Goal: Transaction & Acquisition: Purchase product/service

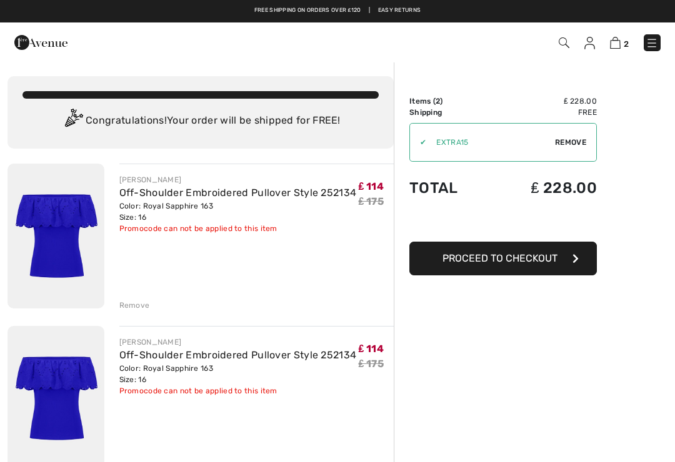
click at [142, 309] on div "Remove" at bounding box center [134, 305] width 31 height 11
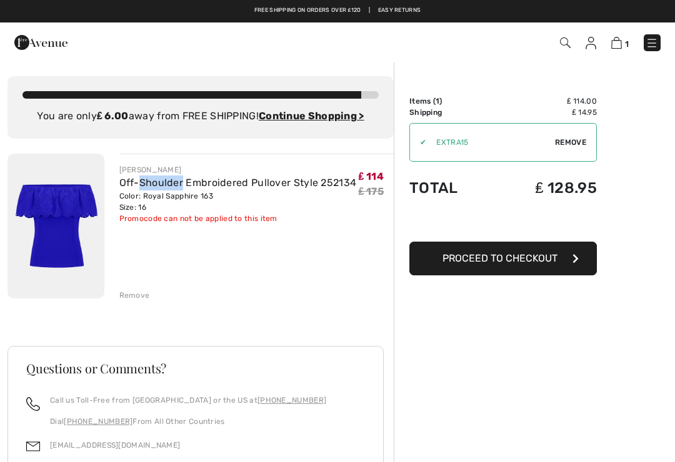
click at [652, 49] on img at bounding box center [652, 43] width 12 height 12
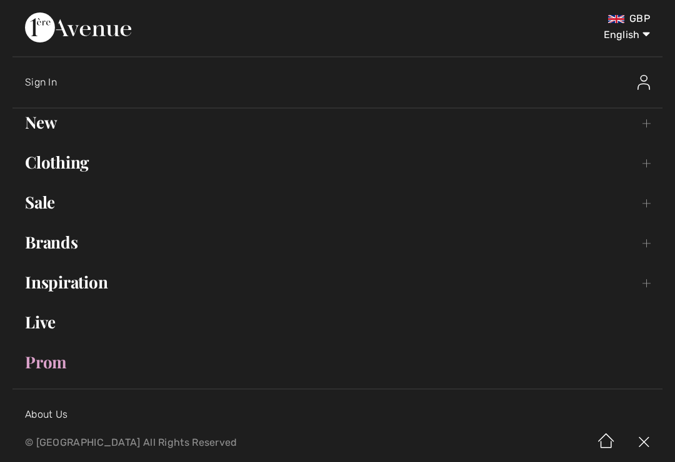
click at [51, 209] on link "Sale Toggle submenu" at bounding box center [337, 202] width 650 height 27
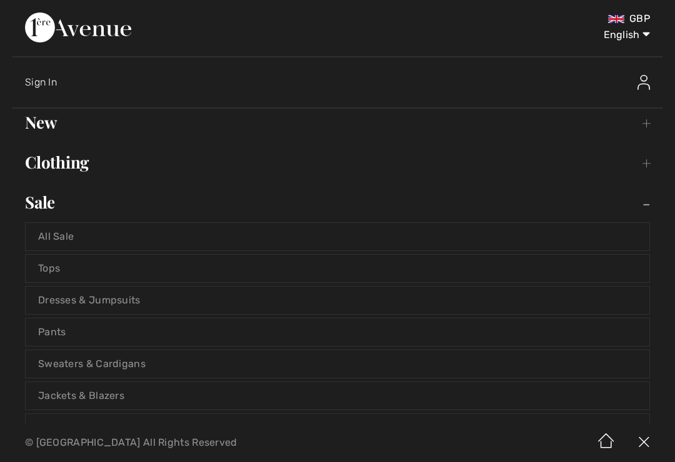
click at [53, 279] on link "Tops" at bounding box center [338, 268] width 624 height 27
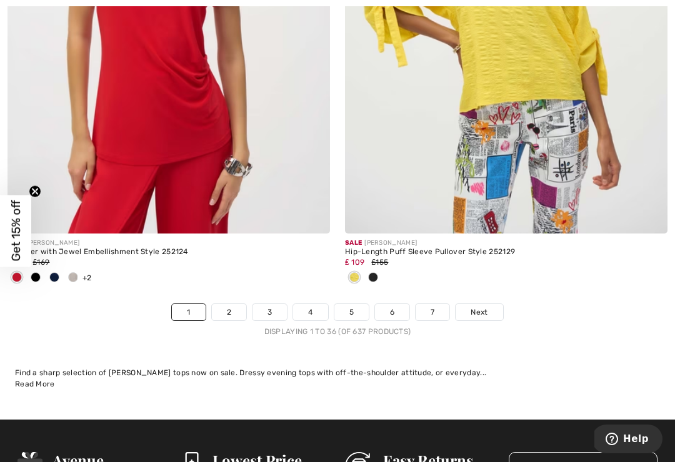
scroll to position [9994, 0]
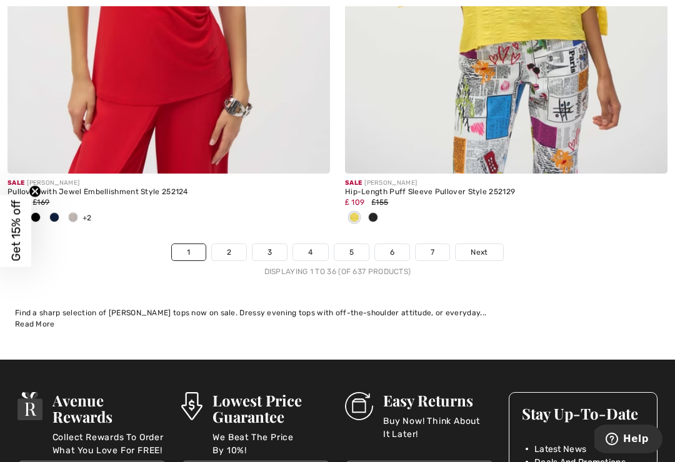
click at [233, 247] on link "2" at bounding box center [229, 252] width 34 height 16
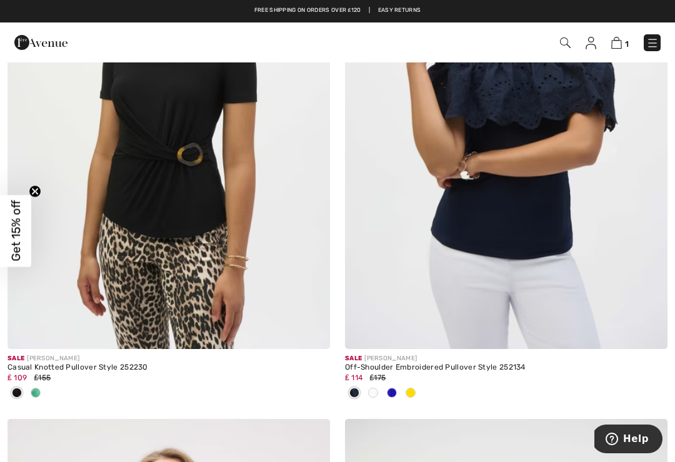
scroll to position [367, 0]
click at [506, 190] on img at bounding box center [506, 108] width 322 height 484
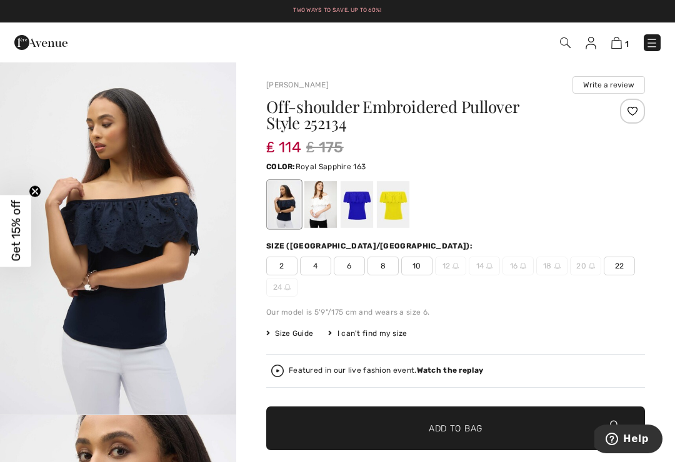
click at [358, 209] on div at bounding box center [357, 204] width 32 height 47
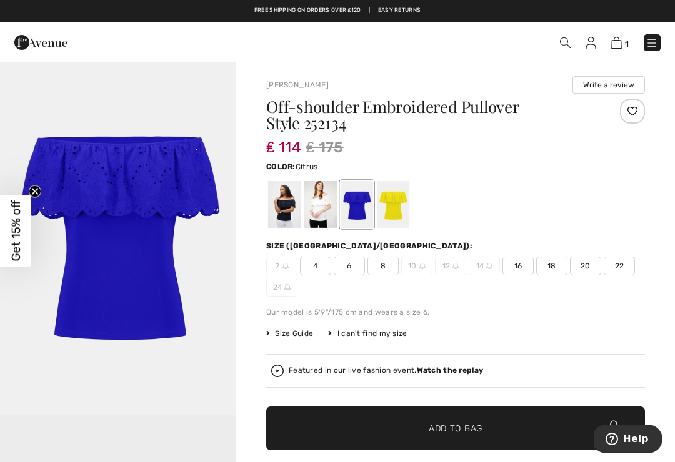
click at [396, 217] on div at bounding box center [393, 204] width 32 height 47
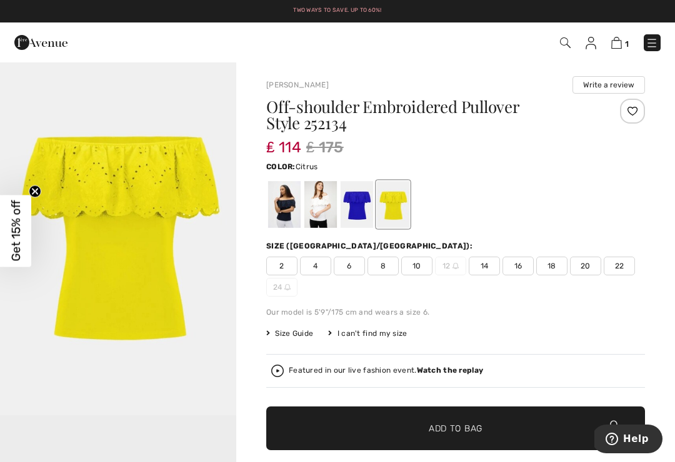
click at [356, 202] on div at bounding box center [357, 204] width 32 height 47
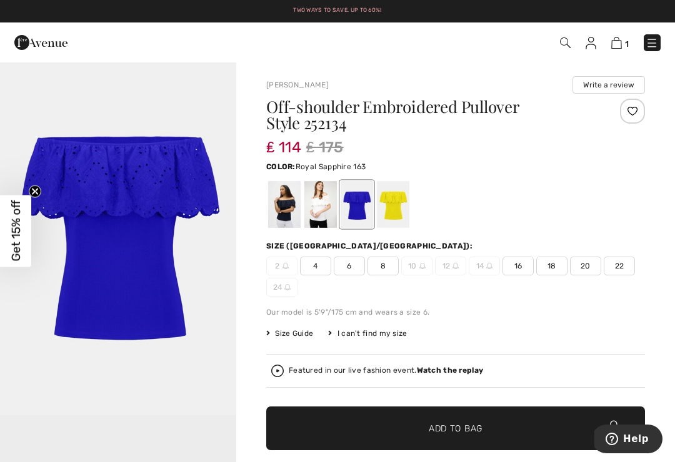
click at [559, 271] on span "18" at bounding box center [551, 266] width 31 height 19
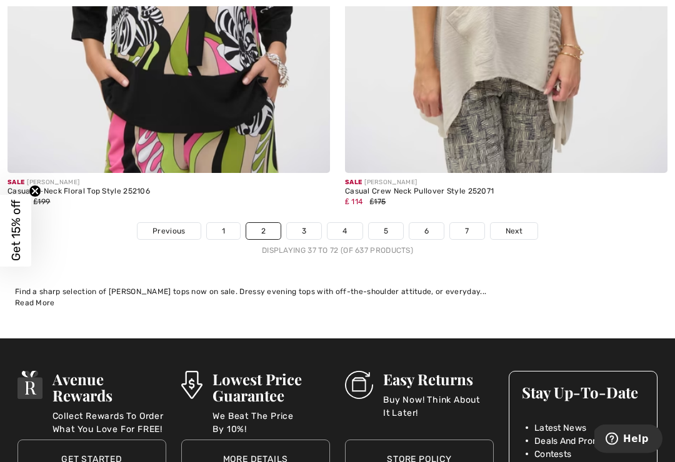
scroll to position [10095, 0]
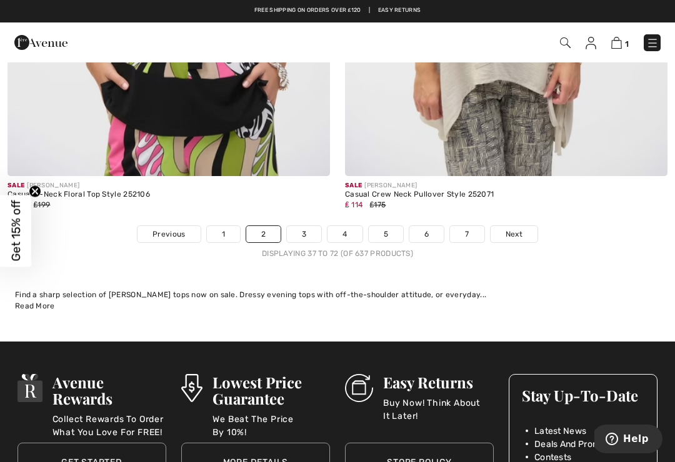
click at [313, 229] on link "3" at bounding box center [304, 234] width 34 height 16
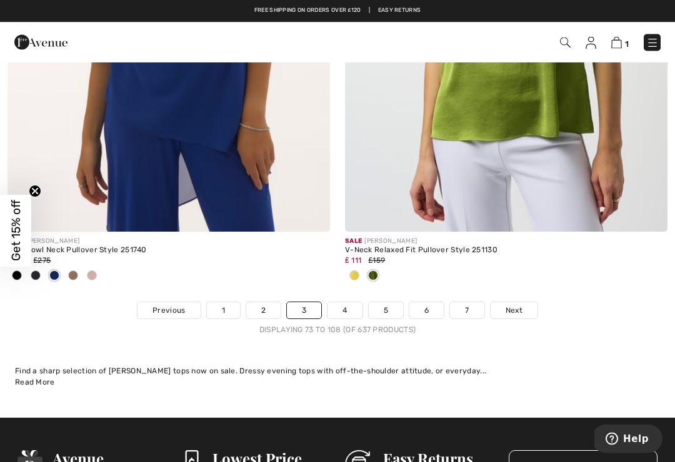
scroll to position [10057, 0]
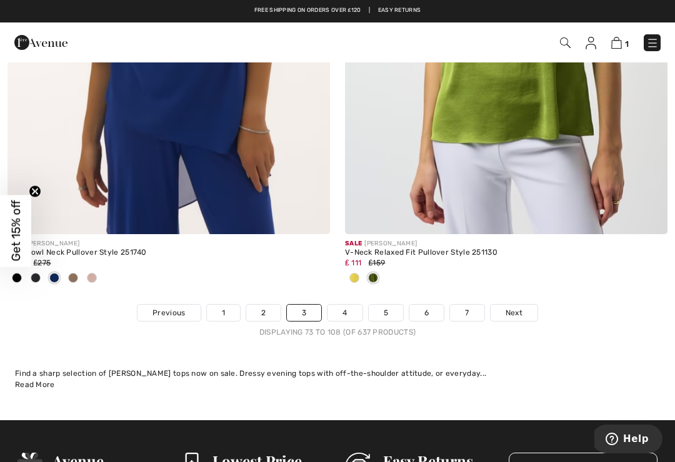
click at [355, 305] on link "4" at bounding box center [344, 313] width 34 height 16
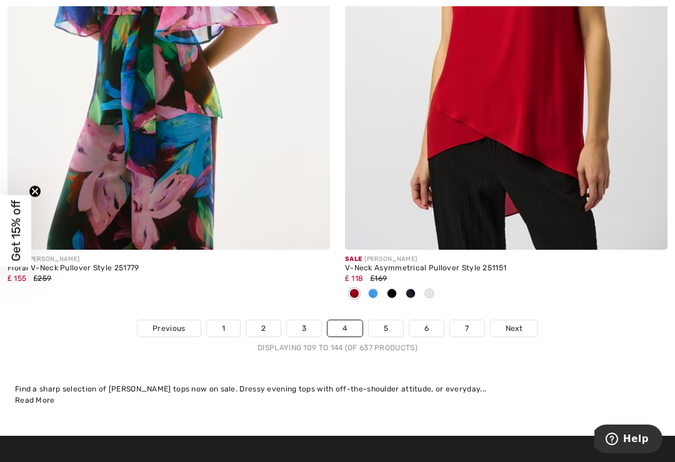
scroll to position [9975, 0]
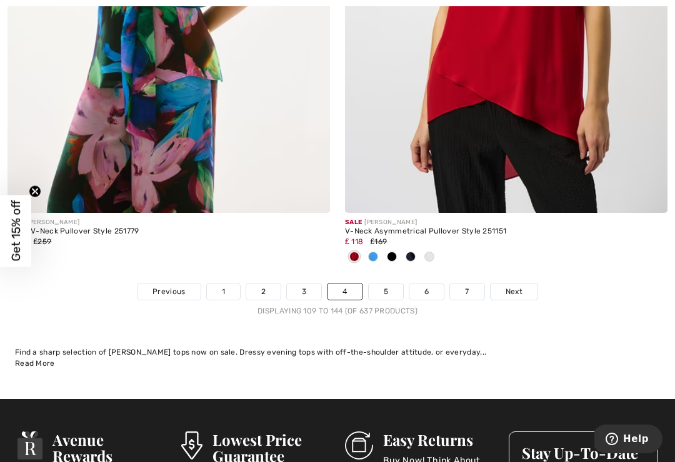
click at [396, 289] on link "5" at bounding box center [386, 292] width 34 height 16
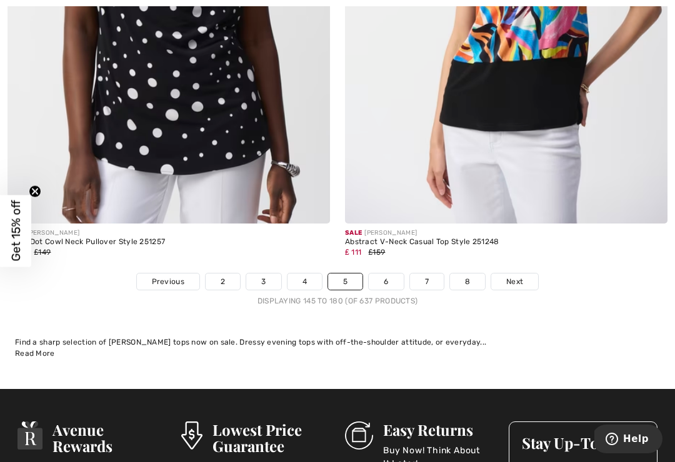
scroll to position [10066, 0]
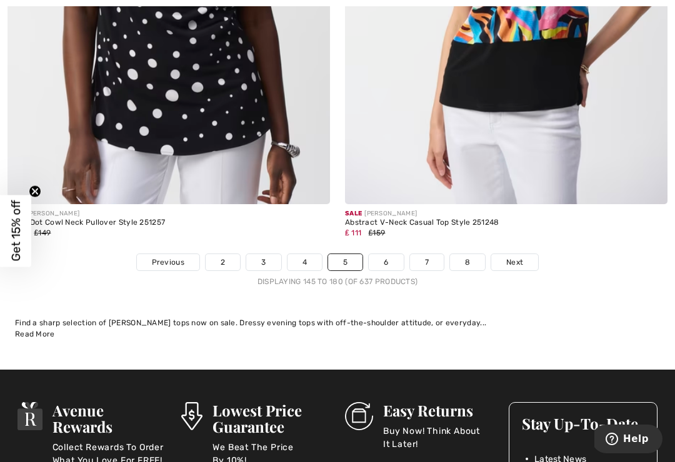
click at [396, 257] on link "6" at bounding box center [386, 262] width 34 height 16
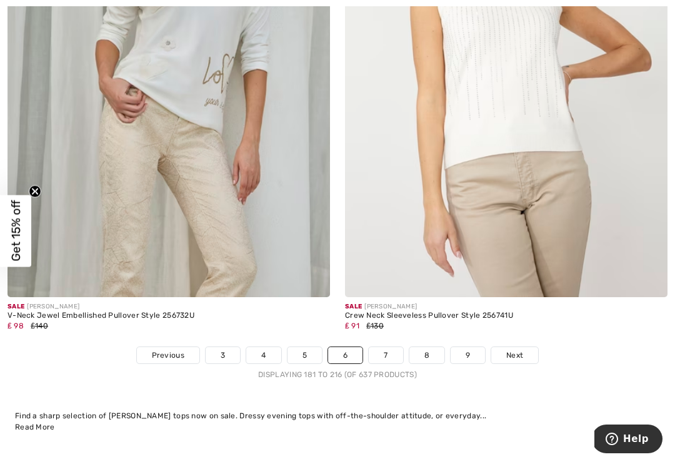
scroll to position [9822, 0]
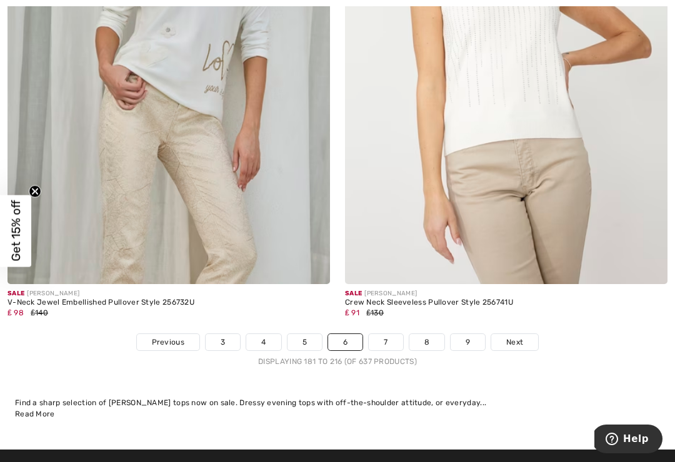
click at [610, 402] on div "Find a sharp selection of [PERSON_NAME] tops now on sale. Dressy evening tops w…" at bounding box center [337, 408] width 645 height 22
click at [394, 335] on link "7" at bounding box center [386, 342] width 34 height 16
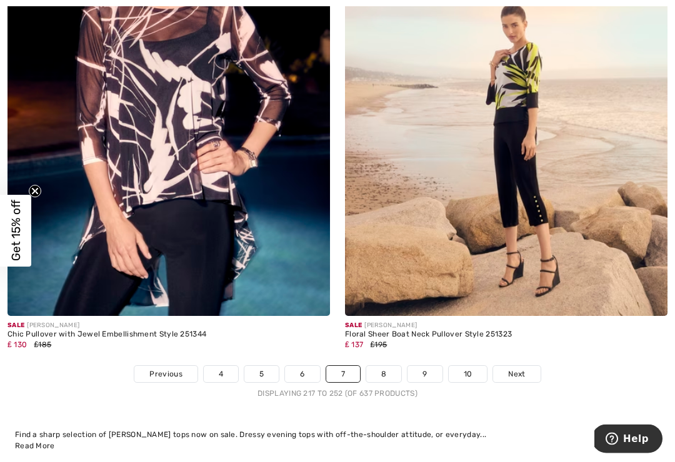
scroll to position [9832, 0]
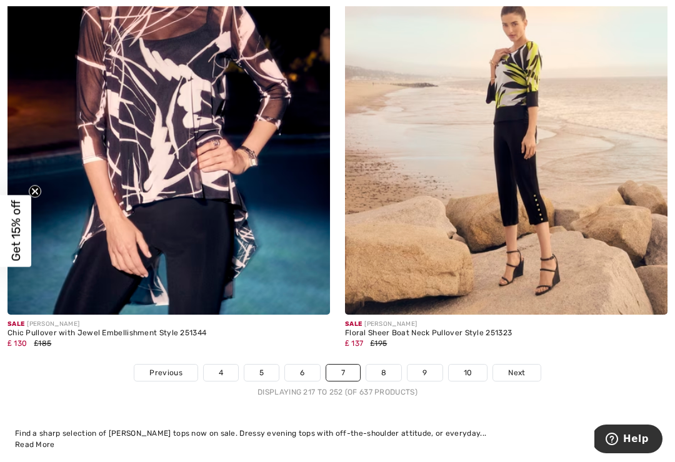
click at [392, 365] on link "8" at bounding box center [383, 373] width 35 height 16
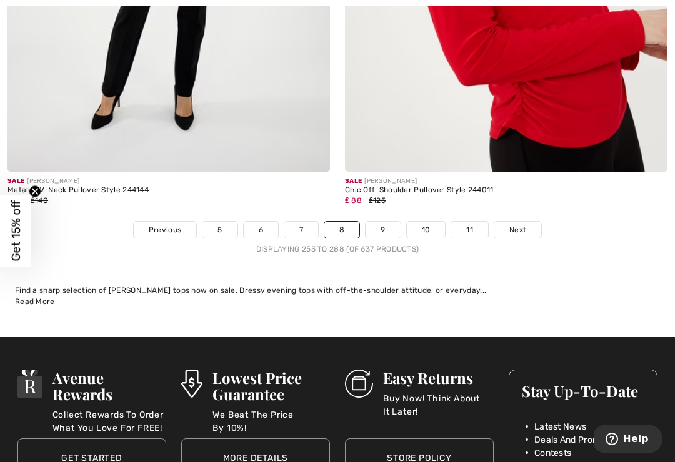
scroll to position [9977, 0]
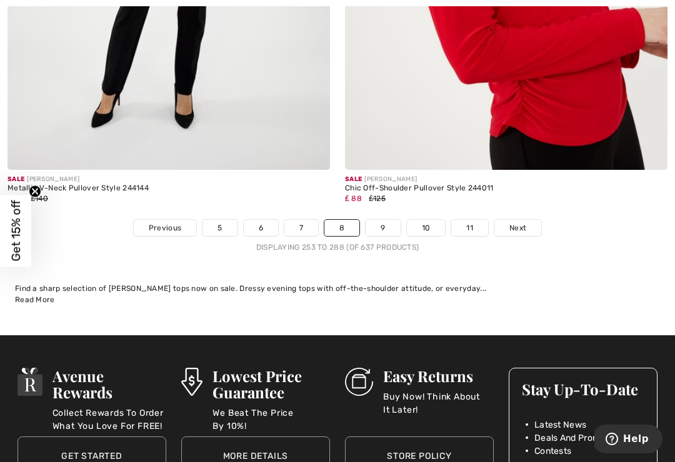
click at [391, 223] on link "9" at bounding box center [383, 228] width 34 height 16
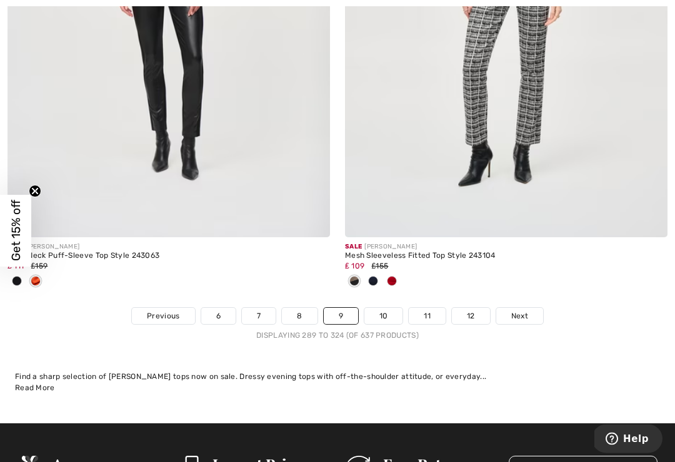
scroll to position [9951, 0]
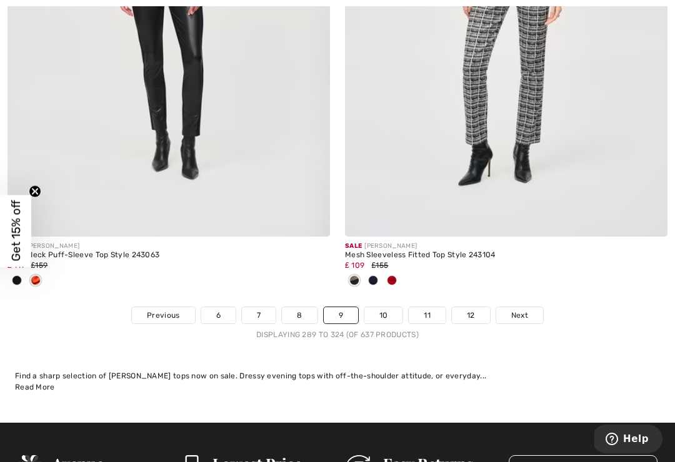
click at [394, 314] on link "10" at bounding box center [383, 315] width 39 height 16
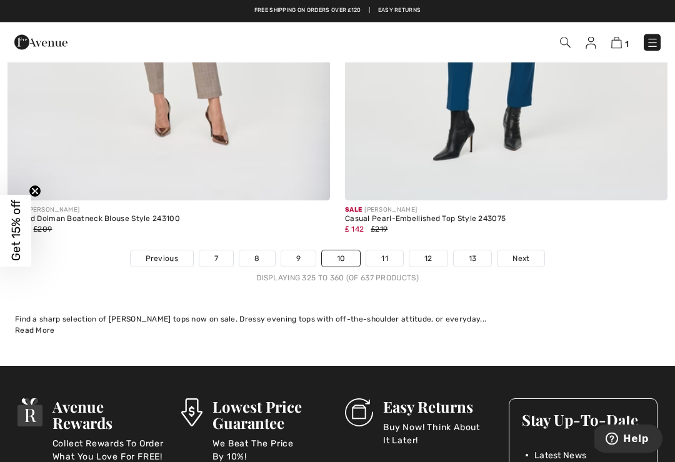
scroll to position [10021, 0]
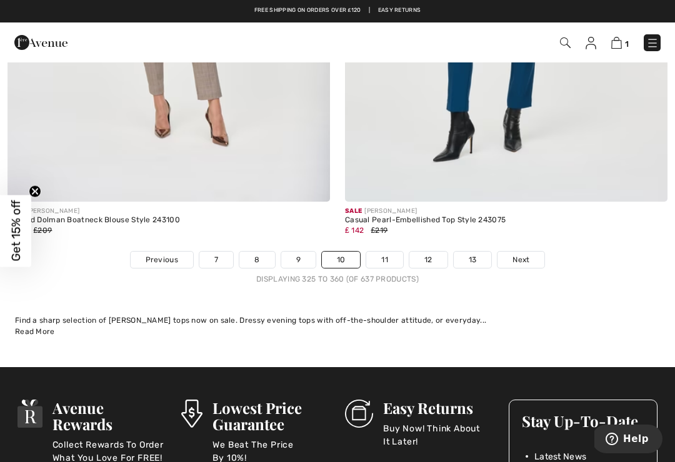
click at [394, 252] on link "11" at bounding box center [384, 260] width 37 height 16
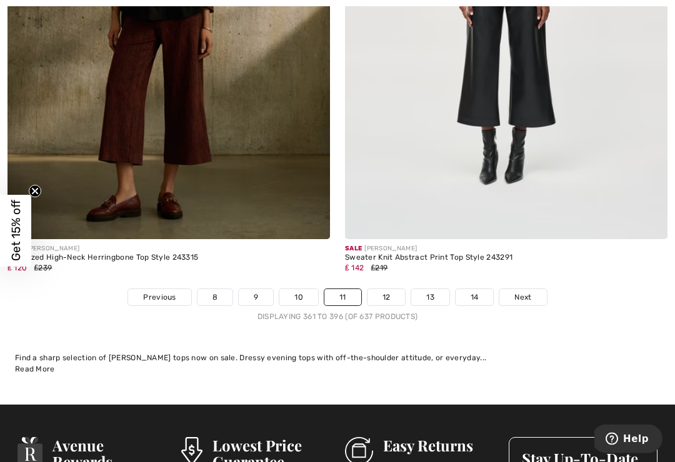
scroll to position [9908, 0]
click at [392, 296] on link "12" at bounding box center [386, 297] width 38 height 16
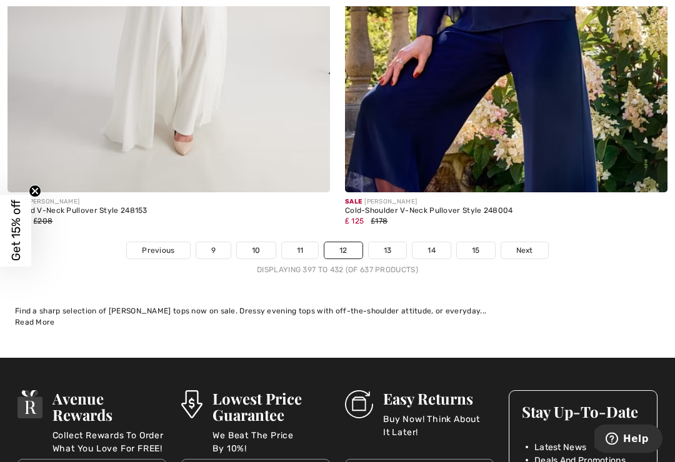
scroll to position [9893, 0]
click at [398, 244] on link "13" at bounding box center [388, 250] width 38 height 16
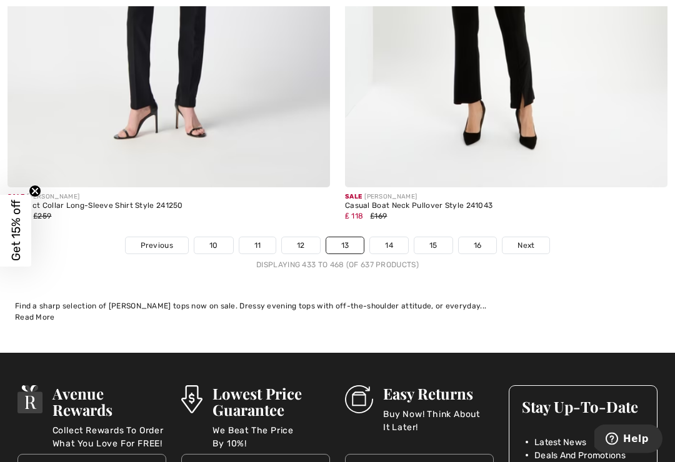
scroll to position [10104, 0]
click at [395, 243] on link "14" at bounding box center [389, 245] width 38 height 16
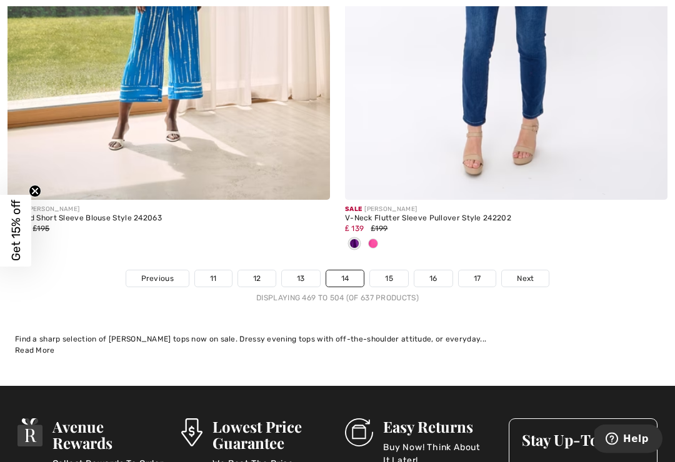
scroll to position [10050, 0]
click at [398, 272] on link "15" at bounding box center [389, 279] width 38 height 16
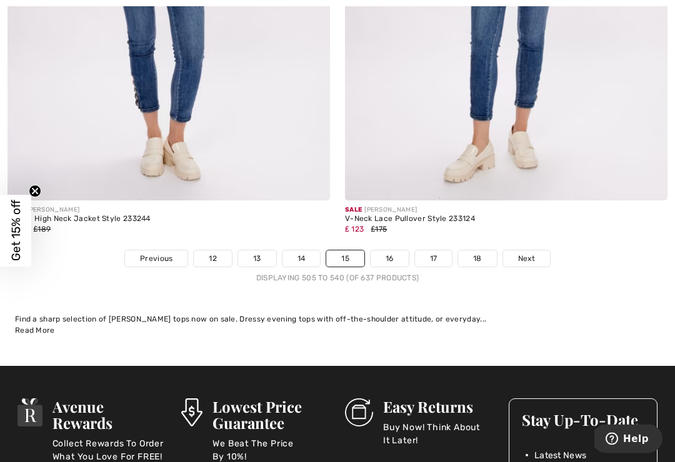
scroll to position [9969, 0]
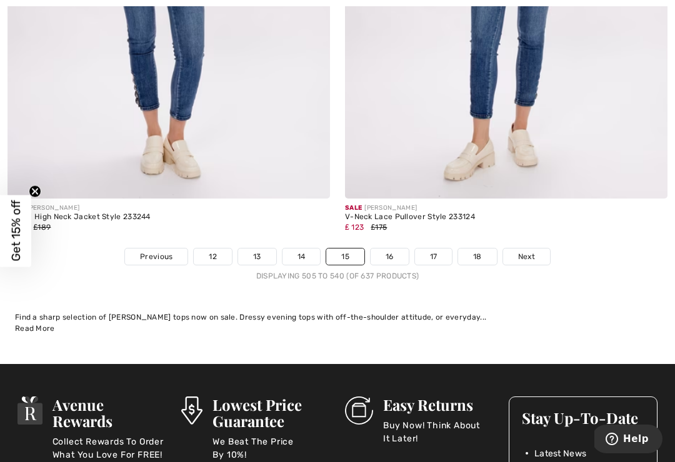
click at [397, 250] on link "16" at bounding box center [390, 257] width 38 height 16
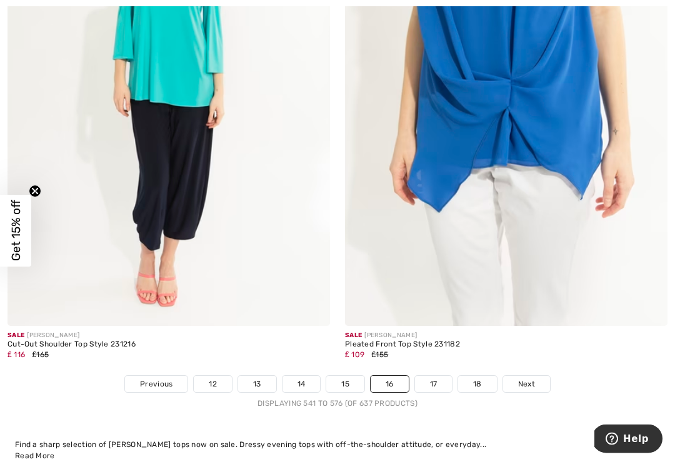
scroll to position [9911, 0]
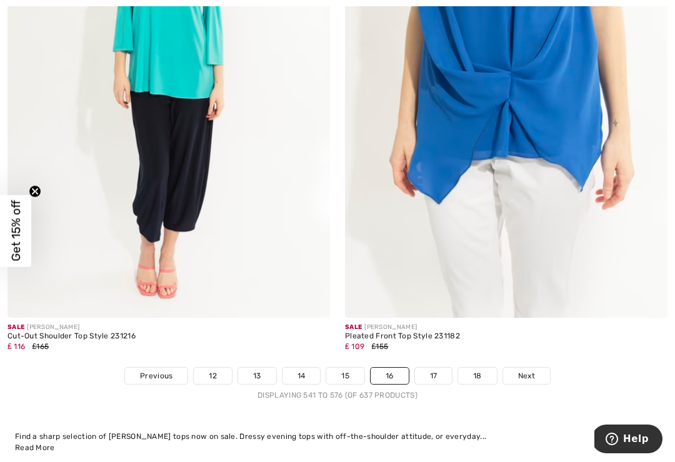
click at [449, 371] on link "17" at bounding box center [433, 376] width 37 height 16
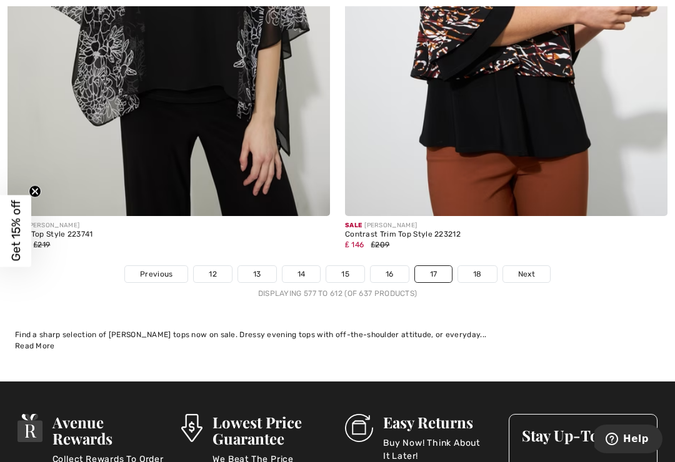
scroll to position [9873, 0]
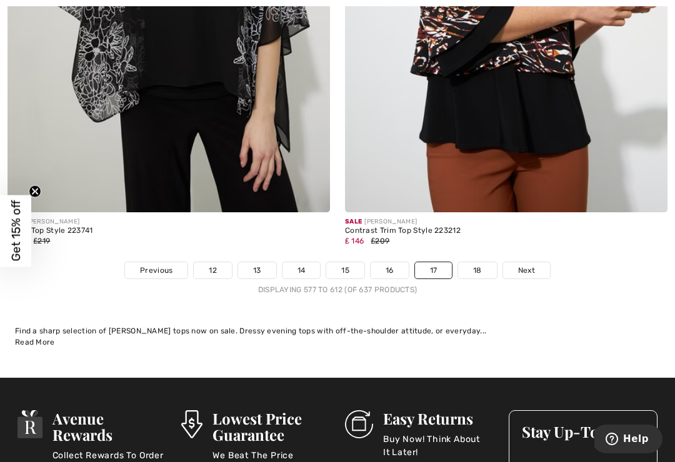
click at [491, 262] on link "18" at bounding box center [477, 270] width 39 height 16
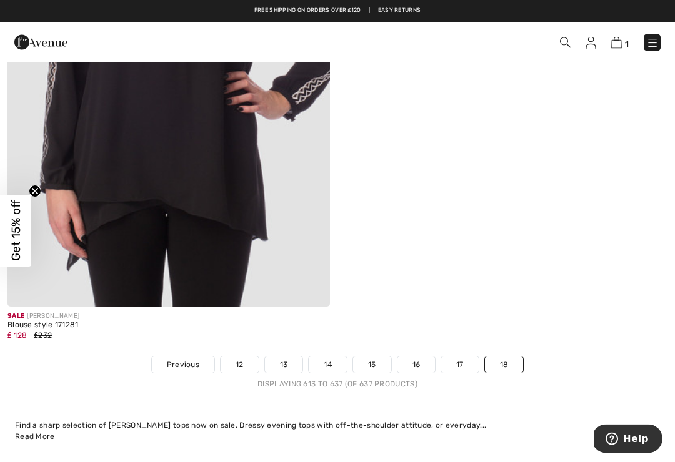
scroll to position [7069, 0]
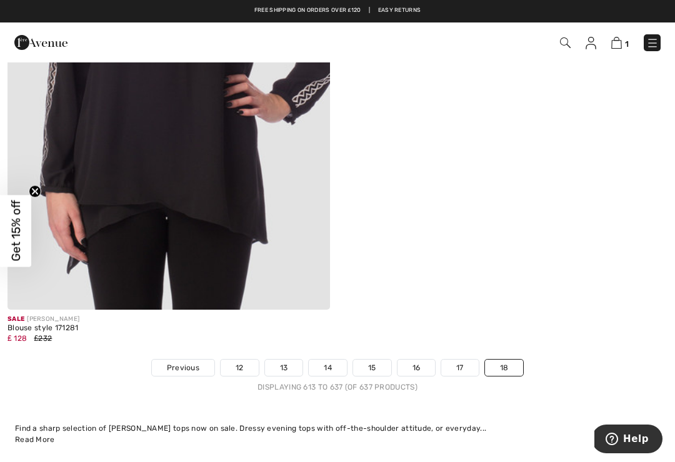
click at [186, 363] on span "Previous" at bounding box center [183, 367] width 32 height 11
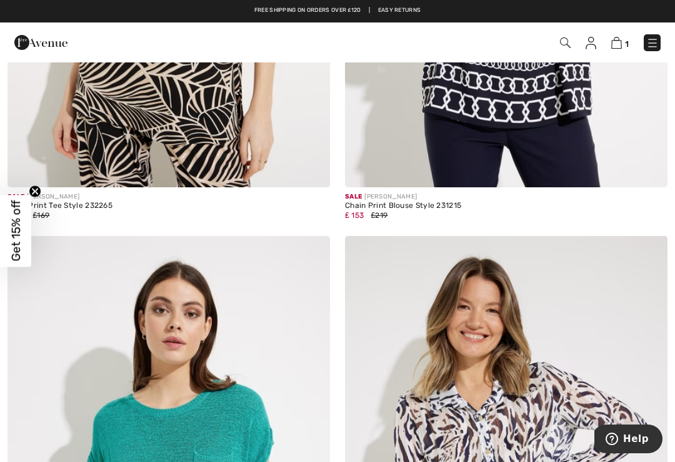
scroll to position [1615, 0]
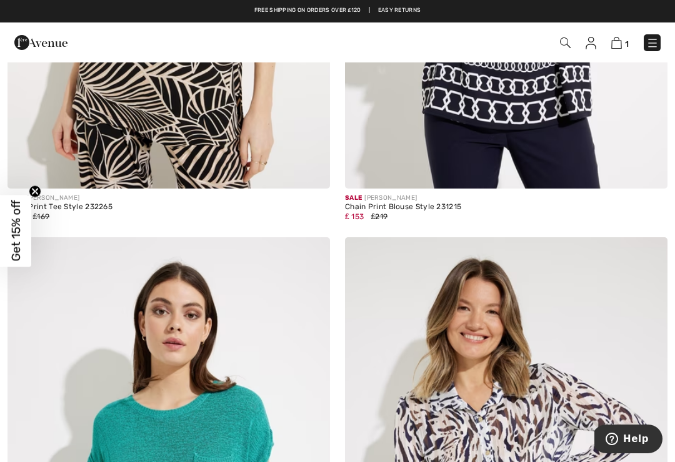
click at [654, 46] on img at bounding box center [652, 43] width 12 height 12
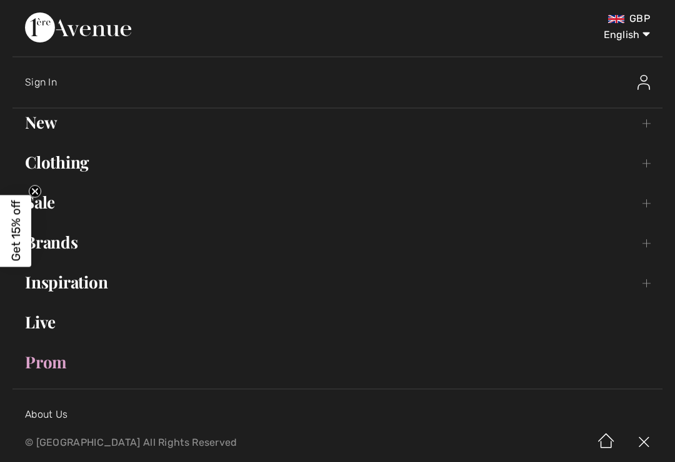
click at [56, 209] on link "Sale Toggle submenu" at bounding box center [337, 202] width 650 height 27
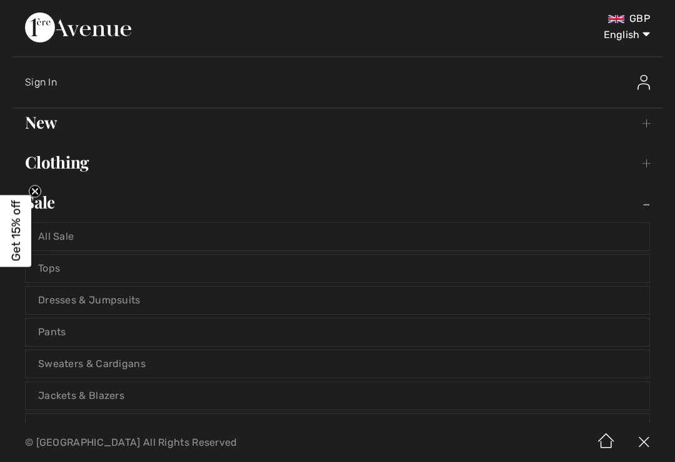
click at [59, 278] on link "Tops" at bounding box center [338, 268] width 624 height 27
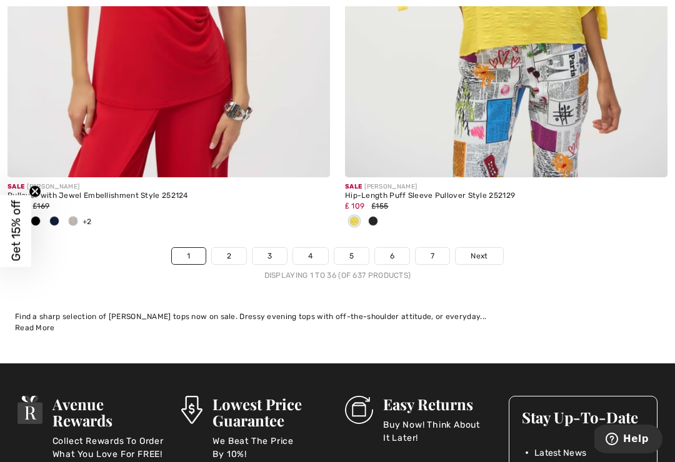
scroll to position [9994, 0]
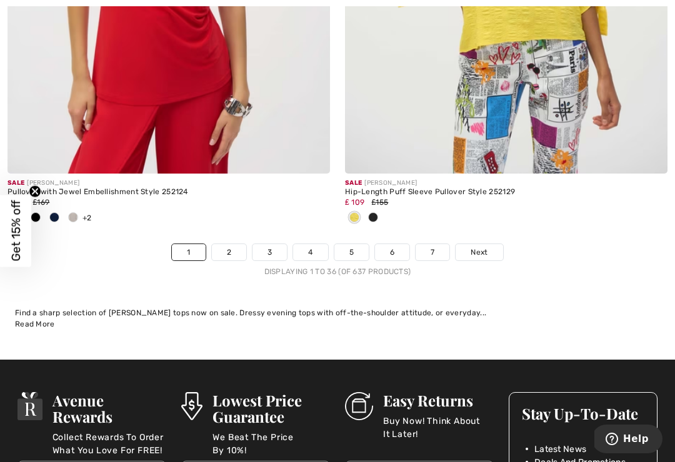
click at [237, 244] on link "2" at bounding box center [229, 252] width 34 height 16
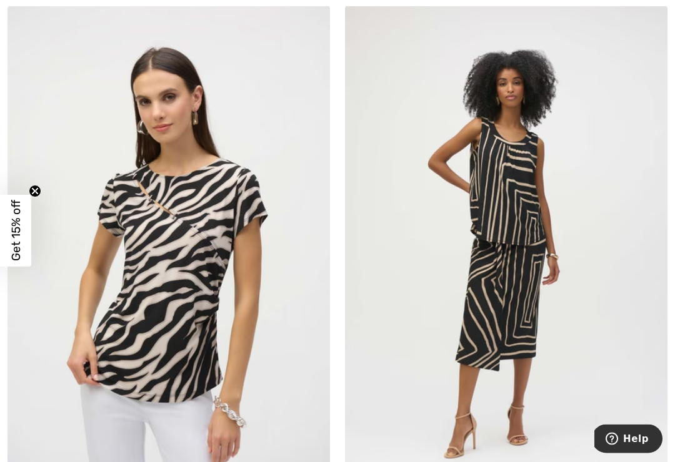
scroll to position [9248, 0]
click at [196, 234] on img at bounding box center [168, 248] width 322 height 484
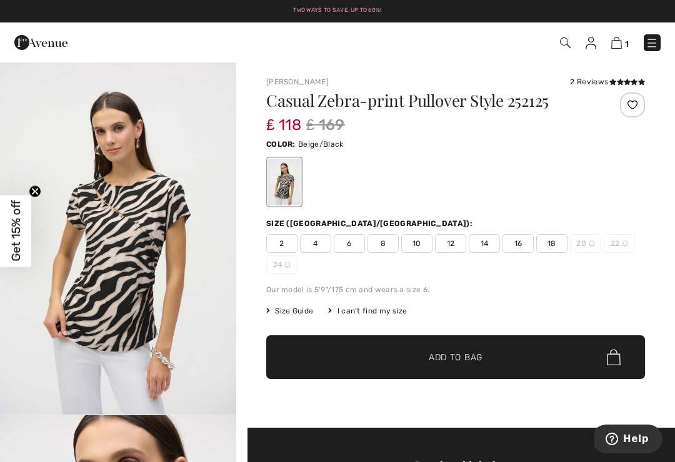
click at [556, 251] on span "18" at bounding box center [551, 243] width 31 height 19
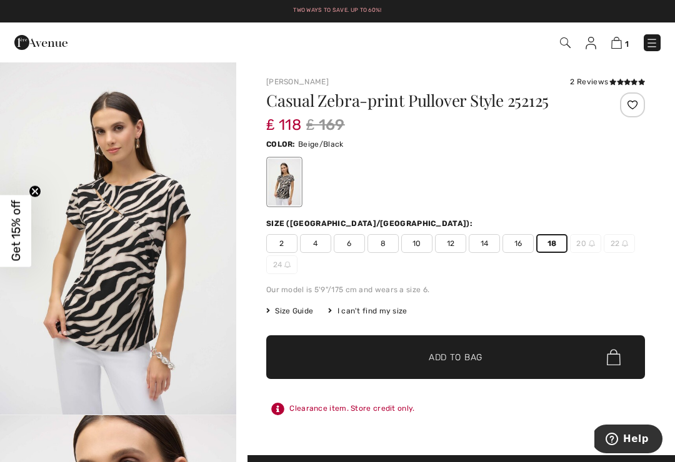
click at [464, 364] on span "✔ Added to Bag Add to Bag" at bounding box center [455, 358] width 379 height 44
click at [611, 47] on img at bounding box center [615, 43] width 11 height 12
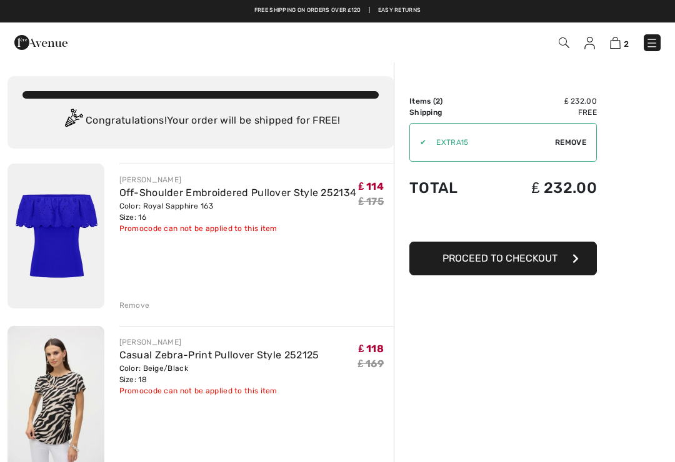
click at [545, 265] on button "Proceed to Checkout" at bounding box center [502, 259] width 187 height 34
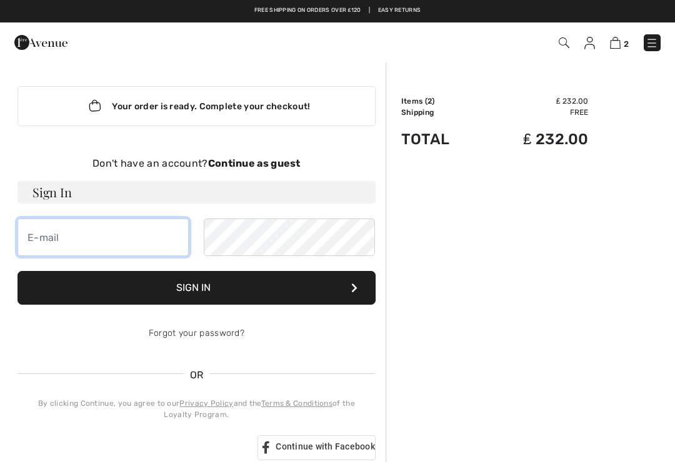
click at [129, 237] on input "email" at bounding box center [102, 237] width 171 height 37
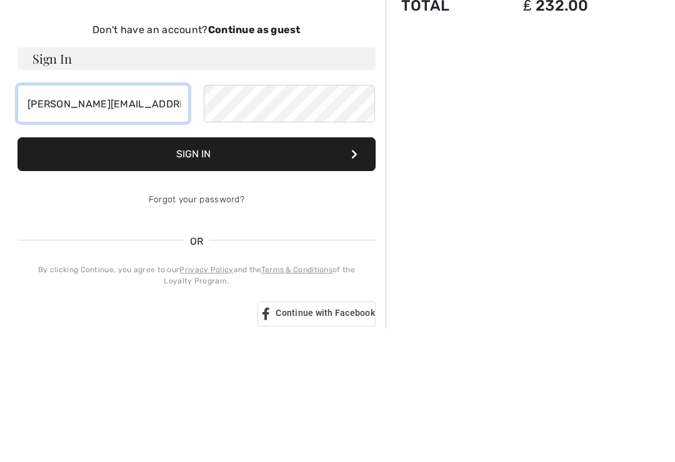
type input "w.m.thurlow@btinternet.com"
click at [211, 271] on button "Sign In" at bounding box center [196, 288] width 358 height 34
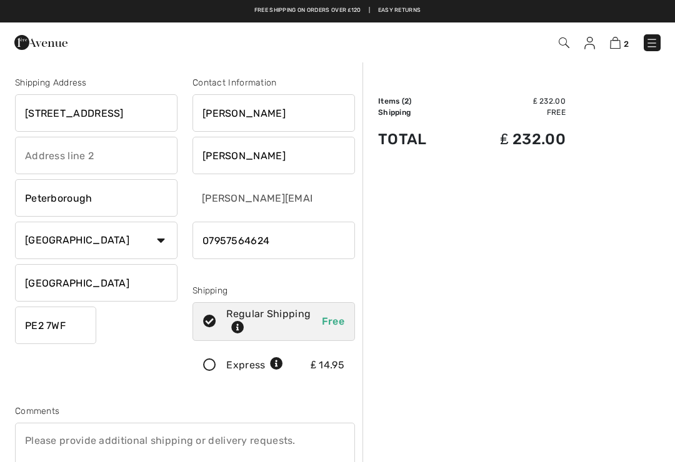
click at [152, 121] on input "18 Wakerley Drive" at bounding box center [96, 112] width 162 height 37
type input "1"
type input "34 Yarwells Headland"
click at [68, 167] on input "text" at bounding box center [96, 155] width 162 height 37
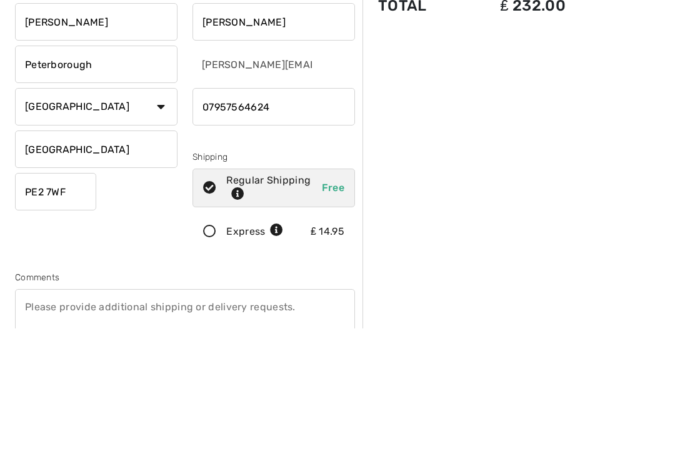
type input "Whittlesey"
click at [87, 307] on input "PE2 7WF" at bounding box center [55, 325] width 81 height 37
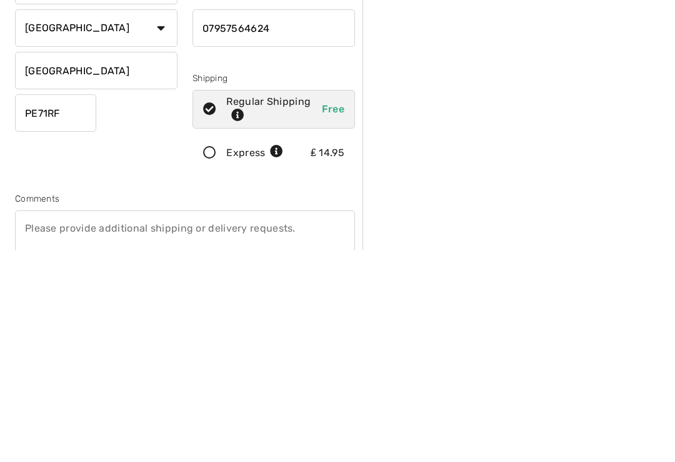
scroll to position [212, 0]
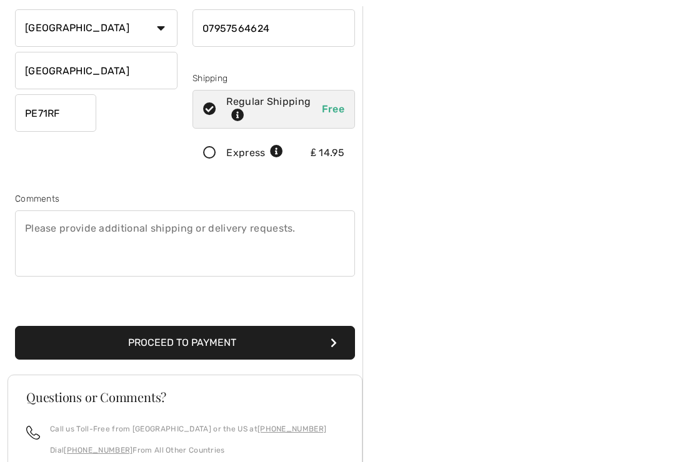
type input "PE71RF"
click at [202, 349] on button "Proceed to Payment" at bounding box center [185, 343] width 340 height 34
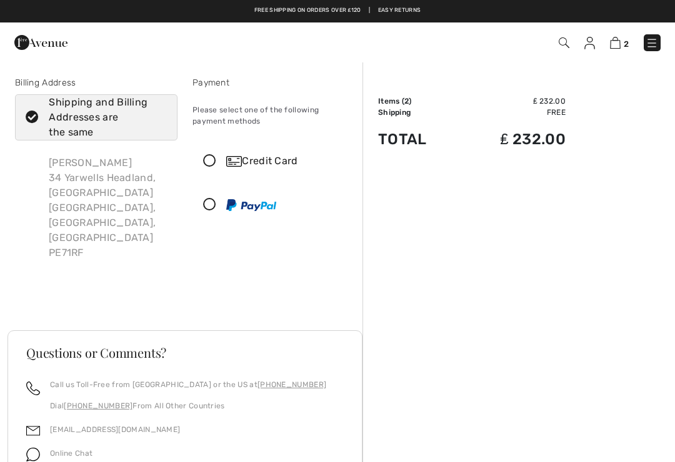
click at [202, 167] on icon at bounding box center [209, 161] width 33 height 13
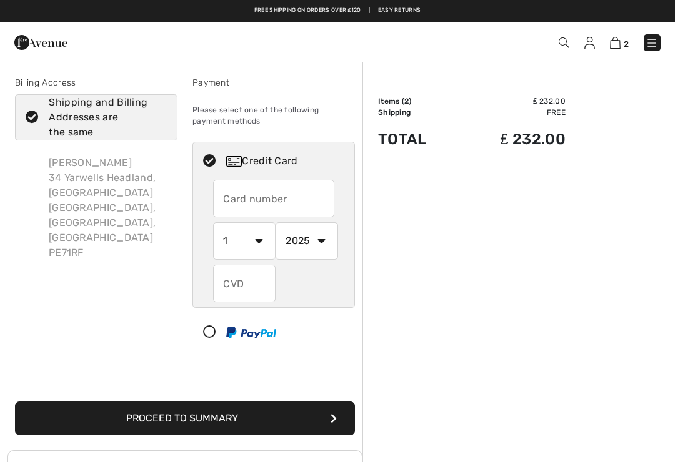
click at [268, 202] on input "text" at bounding box center [273, 198] width 121 height 37
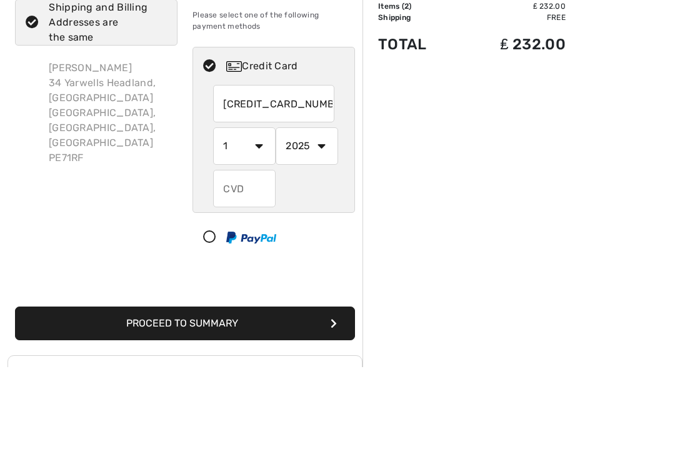
type input "4546384863542305"
click at [251, 222] on select "1 2 3 4 5 6 7 8 9 10 11 12" at bounding box center [244, 240] width 62 height 37
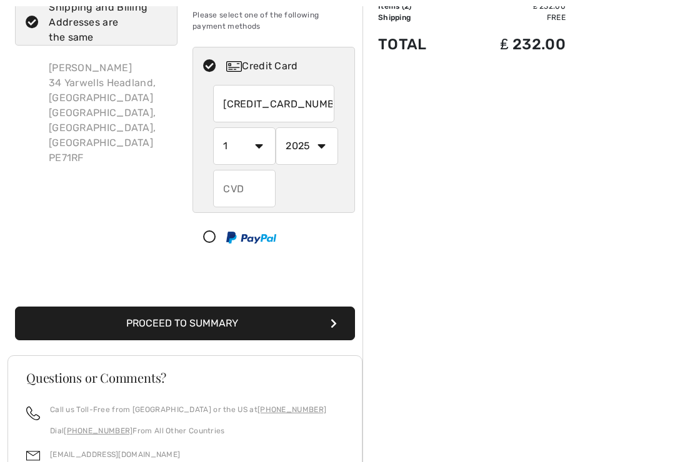
select select "8"
click at [325, 150] on select "2025 2026 2027 2028 2029 2030 2031 2032 2033 2034 2035" at bounding box center [307, 145] width 62 height 37
select select "2029"
click at [252, 203] on input "text" at bounding box center [244, 188] width 62 height 37
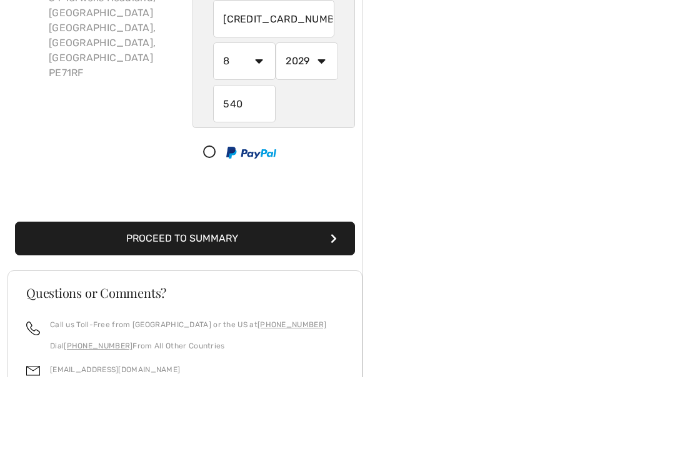
scroll to position [180, 0]
type input "540"
click at [194, 241] on button "Proceed to Summary" at bounding box center [185, 239] width 340 height 34
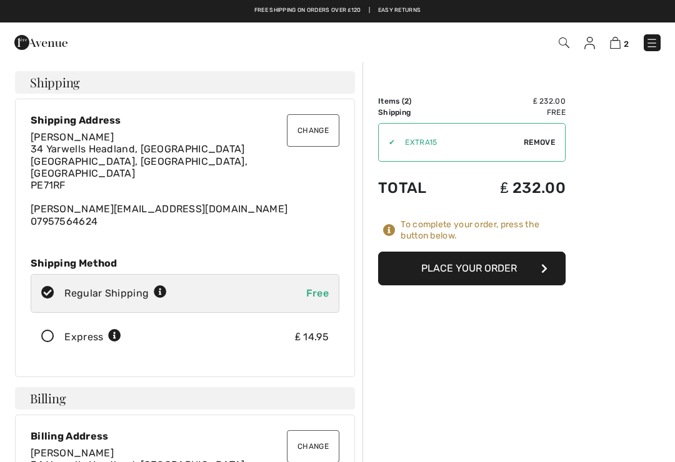
click at [480, 274] on button "Place Your Order" at bounding box center [471, 269] width 187 height 34
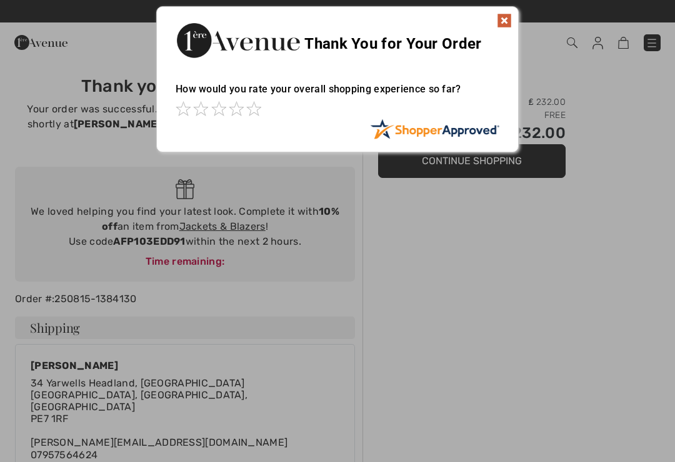
click at [497, 22] on img at bounding box center [504, 20] width 15 height 15
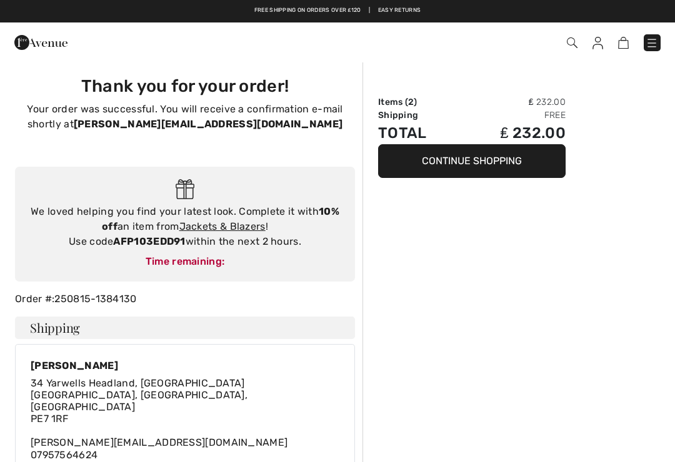
click at [597, 46] on img at bounding box center [597, 43] width 11 height 12
click at [592, 47] on img at bounding box center [597, 43] width 11 height 12
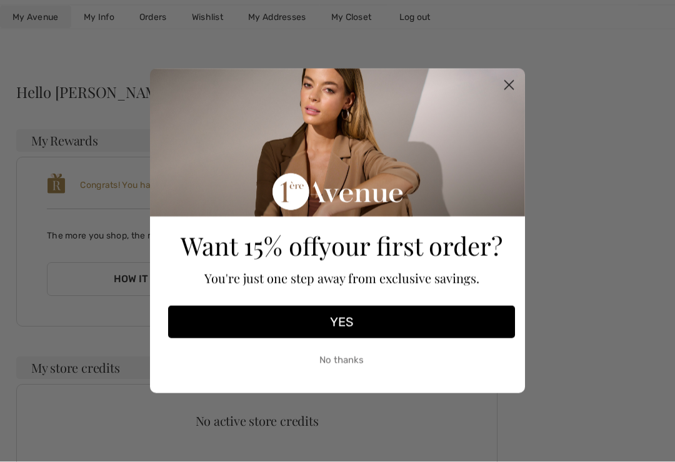
scroll to position [54, 0]
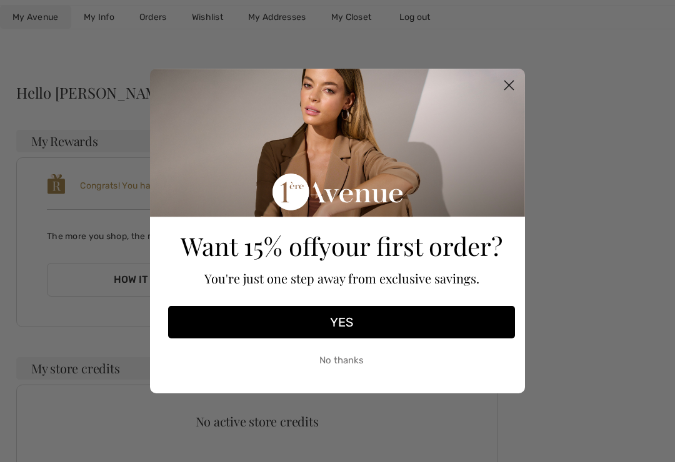
click at [508, 90] on icon "Close dialog" at bounding box center [509, 85] width 9 height 9
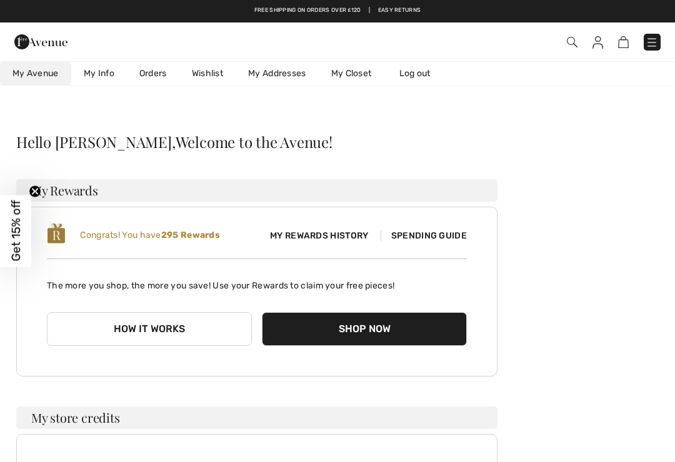
scroll to position [0, 0]
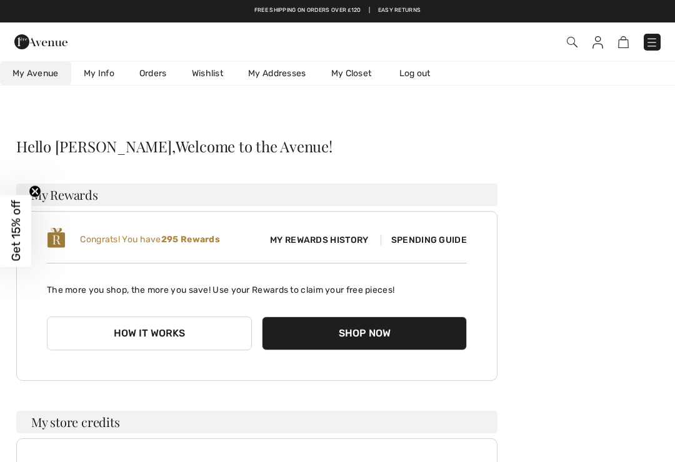
click at [418, 79] on link "Log out" at bounding box center [421, 73] width 69 height 23
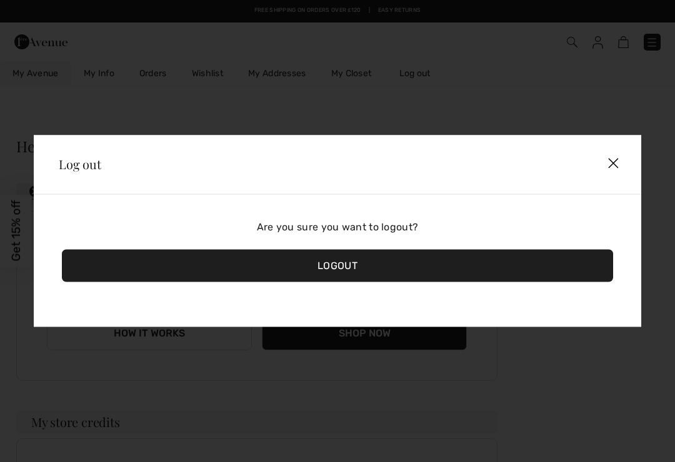
click at [346, 271] on div "Logout" at bounding box center [337, 266] width 551 height 32
